Goal: Transaction & Acquisition: Register for event/course

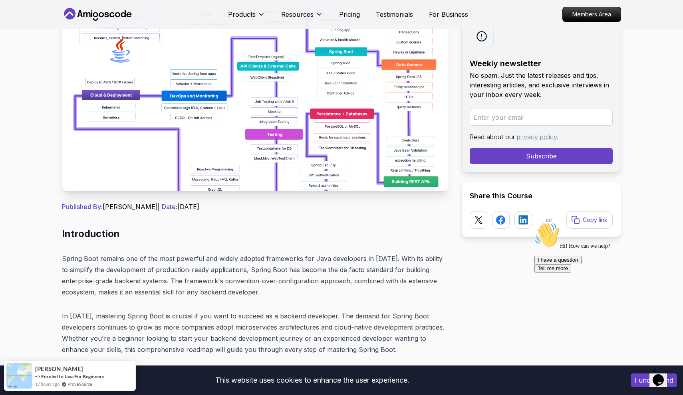
scroll to position [71, 0]
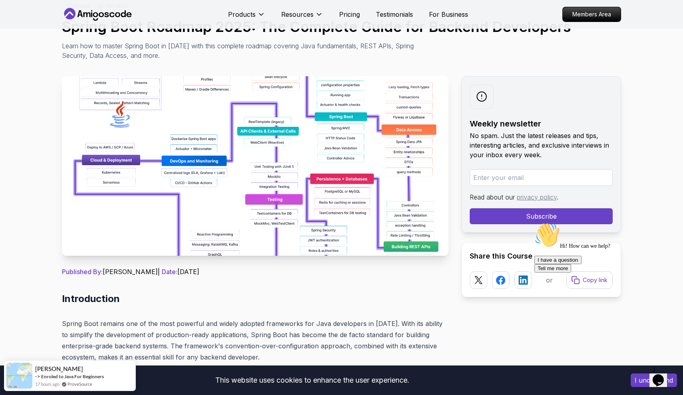
click at [99, 10] on icon at bounding box center [98, 14] width 72 height 13
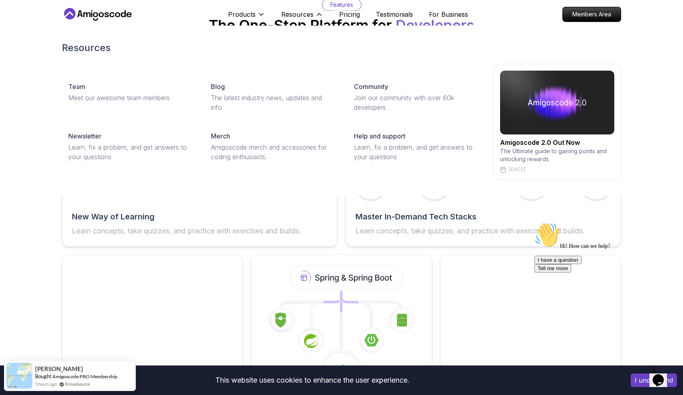
scroll to position [1149, 0]
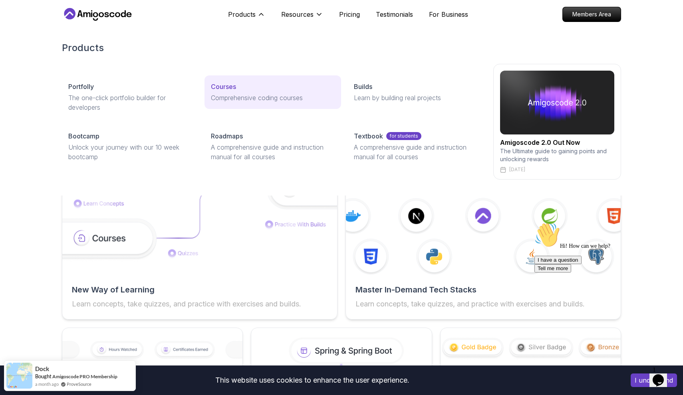
click at [262, 93] on p "Comprehensive coding courses" at bounding box center [272, 98] width 123 height 10
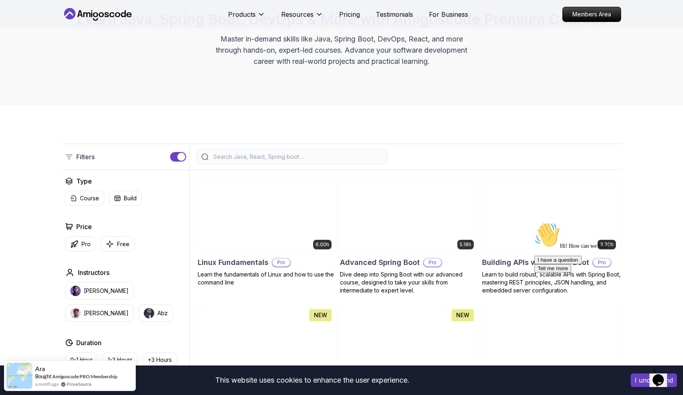
scroll to position [75, 0]
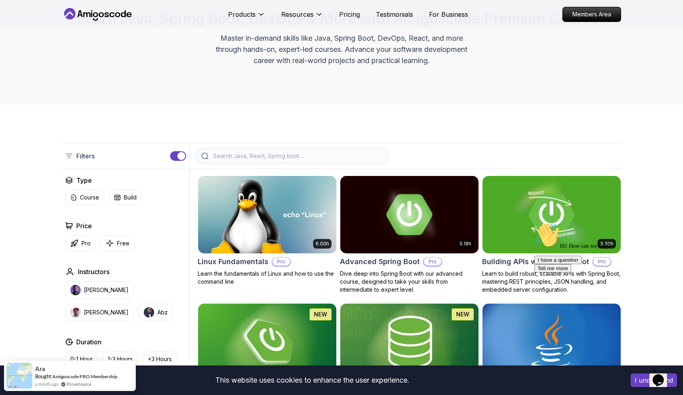
click at [241, 159] on input "search" at bounding box center [297, 156] width 171 height 8
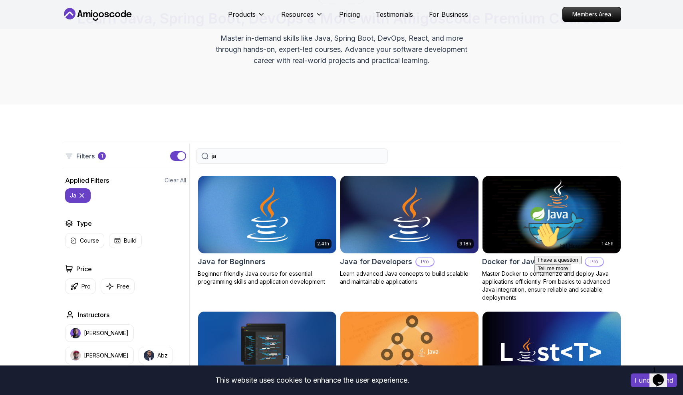
type input "j"
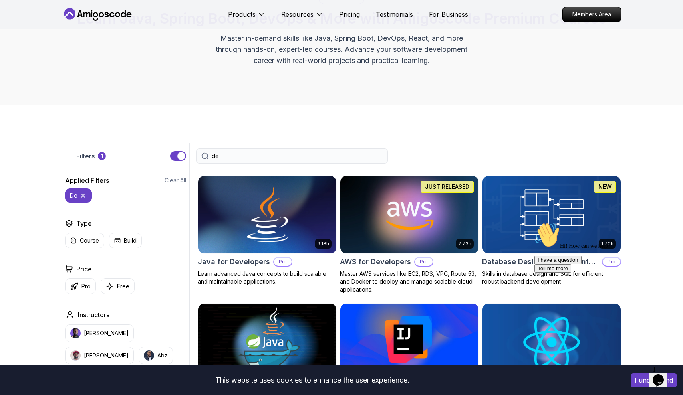
type input "d"
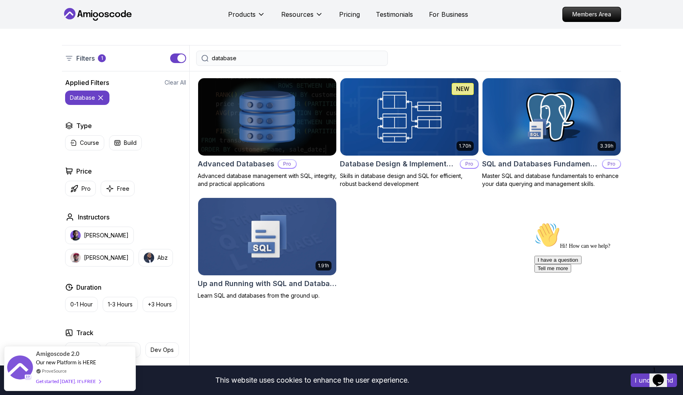
scroll to position [172, 0]
type input "database"
click at [544, 164] on h2 "SQL and Databases Fundamentals" at bounding box center [540, 164] width 117 height 11
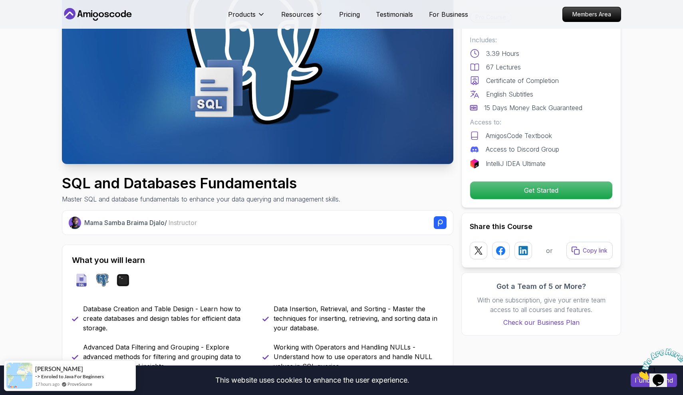
scroll to position [104, 0]
click at [524, 179] on div "Pro Course Includes: 3.39 Hours 67 Lectures Certificate of Completion English S…" at bounding box center [541, 105] width 160 height 205
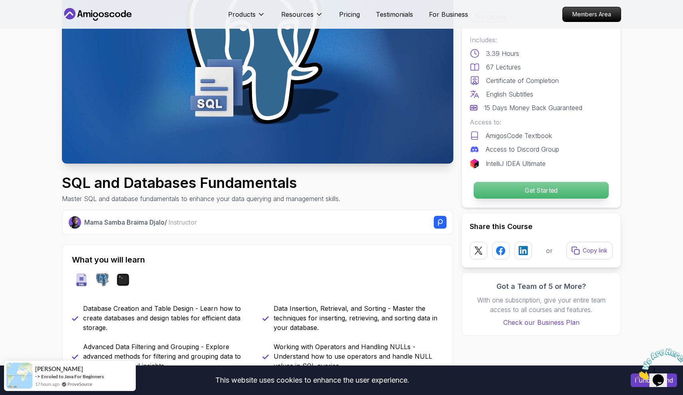
click at [521, 190] on p "Get Started" at bounding box center [541, 190] width 135 height 17
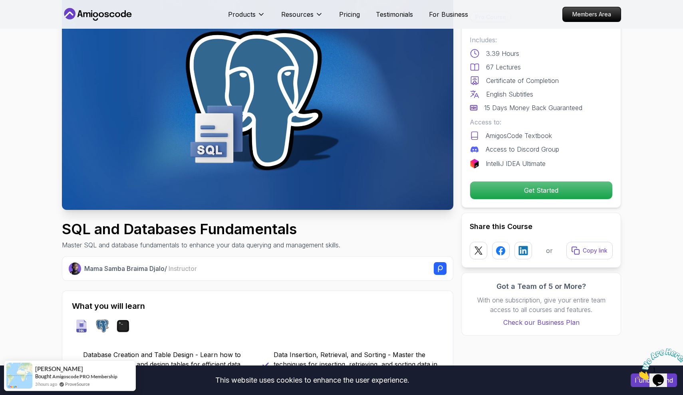
scroll to position [72, 0]
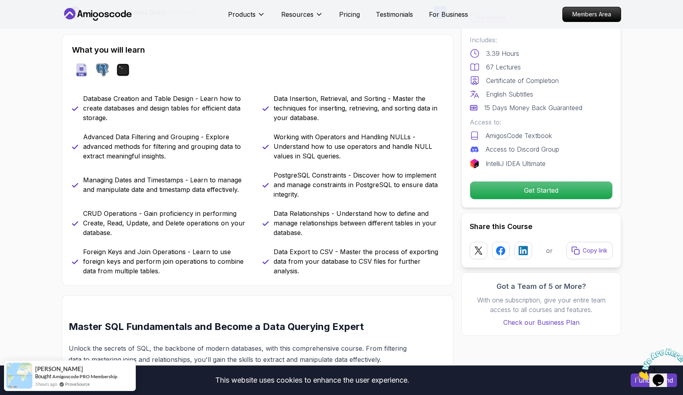
scroll to position [312, 0]
